Goal: Information Seeking & Learning: Learn about a topic

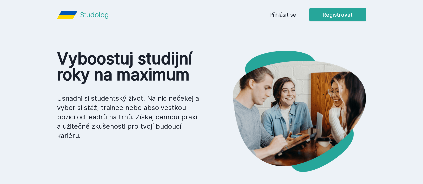
click at [296, 12] on link "Přihlásit se" at bounding box center [282, 15] width 27 height 8
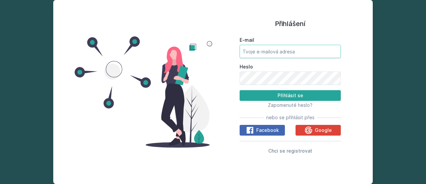
click at [285, 57] on input "E-mail" at bounding box center [290, 51] width 101 height 13
type input "[EMAIL_ADDRESS][DOMAIN_NAME]"
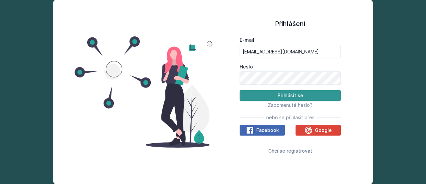
click at [310, 99] on button "Přihlásit se" at bounding box center [290, 95] width 101 height 11
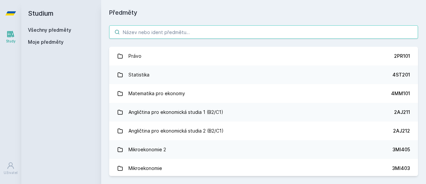
click at [224, 26] on input "search" at bounding box center [263, 31] width 309 height 13
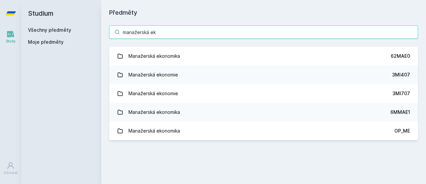
type input "manažerská ek"
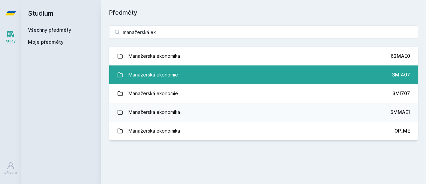
click at [233, 79] on link "Manažerská ekonomie 3MI407" at bounding box center [263, 74] width 309 height 19
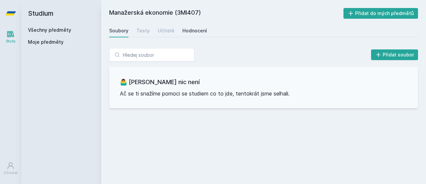
click at [198, 30] on div "Hodnocení" at bounding box center [195, 30] width 25 height 7
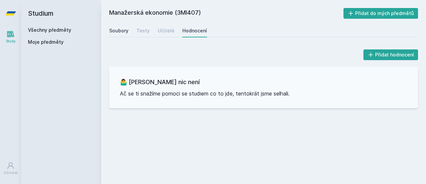
click at [125, 29] on div "Soubory" at bounding box center [118, 30] width 19 height 7
